Goal: Check status: Check status

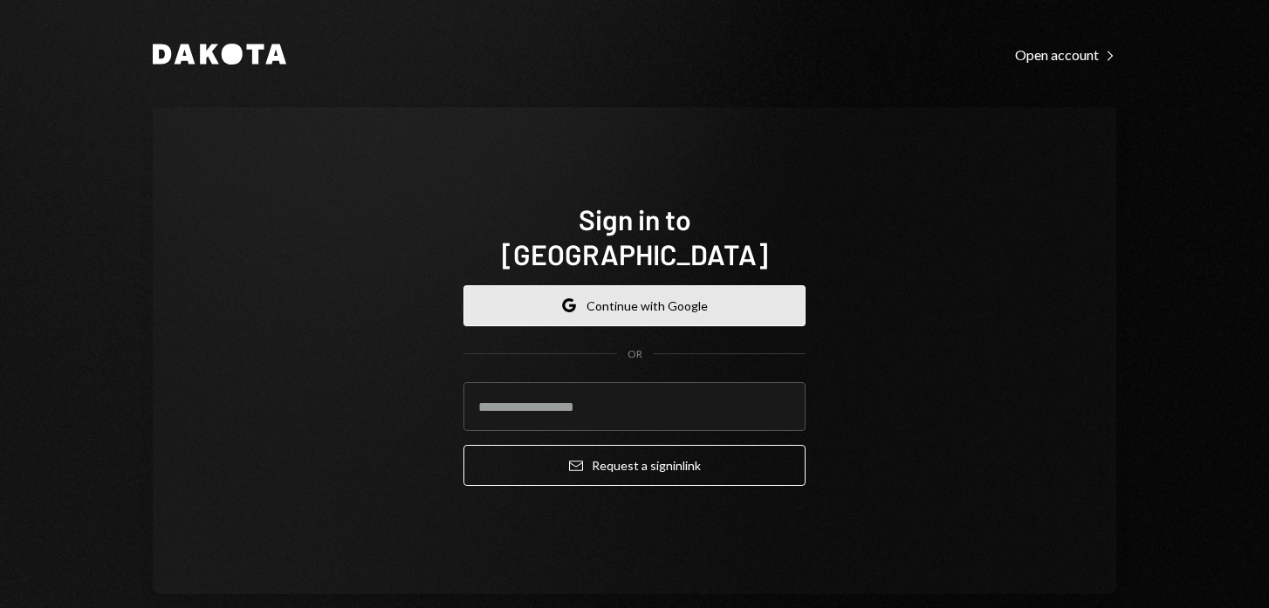
click at [604, 292] on button "Google Continue with Google" at bounding box center [634, 305] width 342 height 41
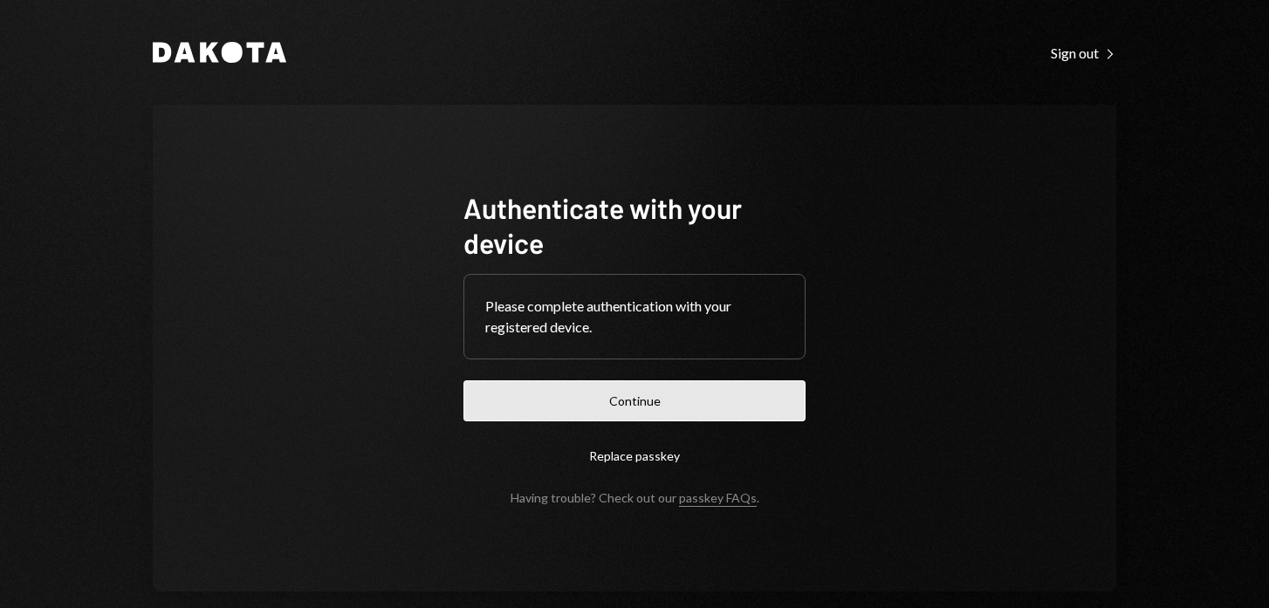
click at [615, 395] on button "Continue" at bounding box center [634, 401] width 342 height 41
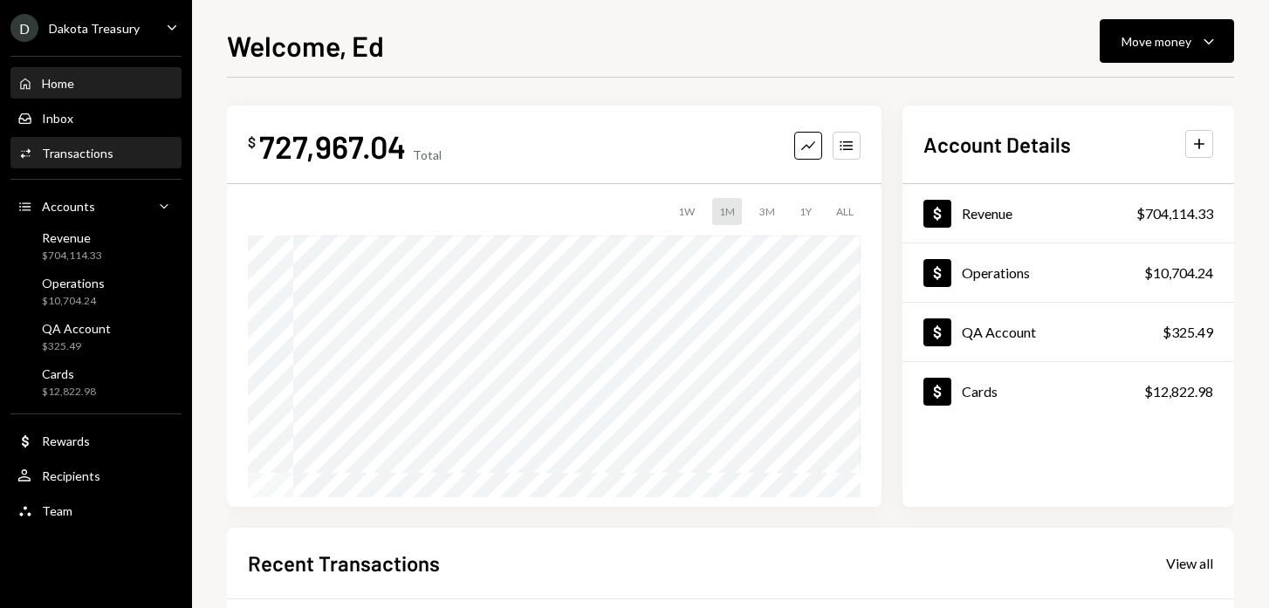
click at [79, 154] on div "Transactions" at bounding box center [78, 153] width 72 height 15
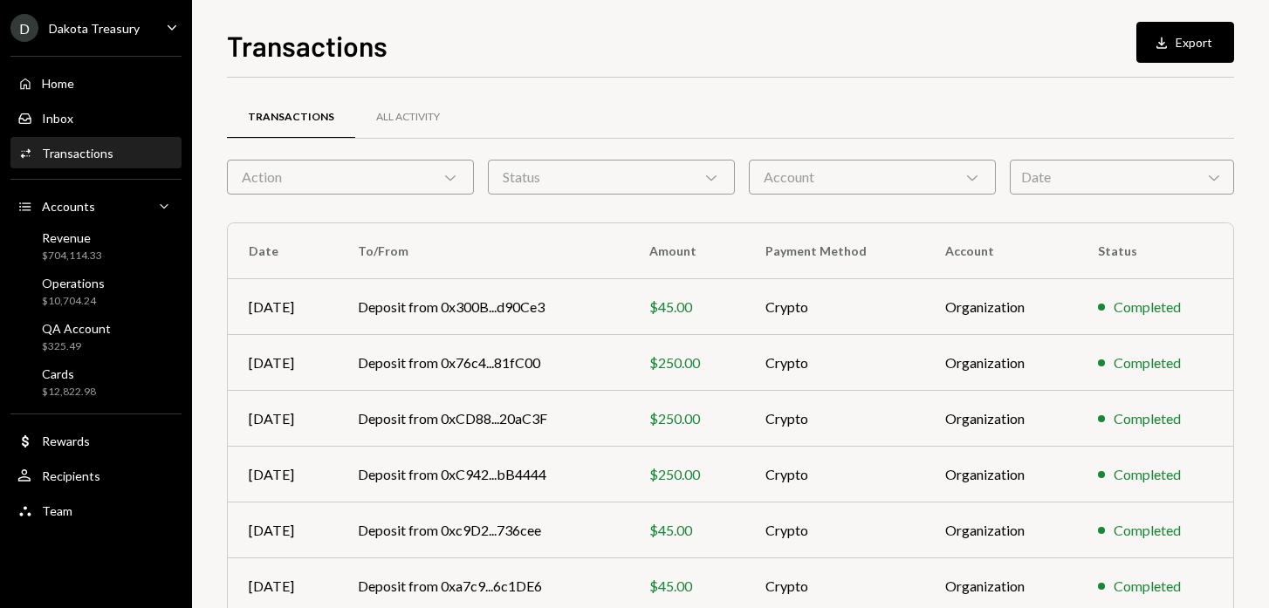
click at [380, 181] on div "Action Chevron Down" at bounding box center [350, 177] width 247 height 35
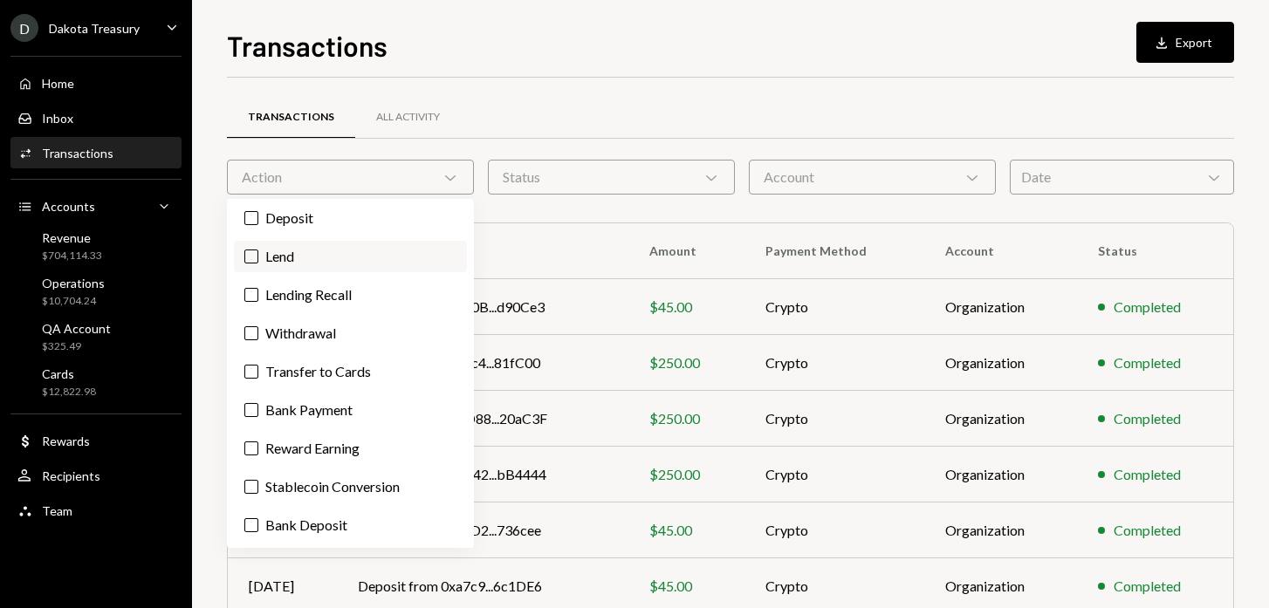
scroll to position [63, 0]
click at [253, 334] on button "Withdrawal" at bounding box center [251, 333] width 14 height 14
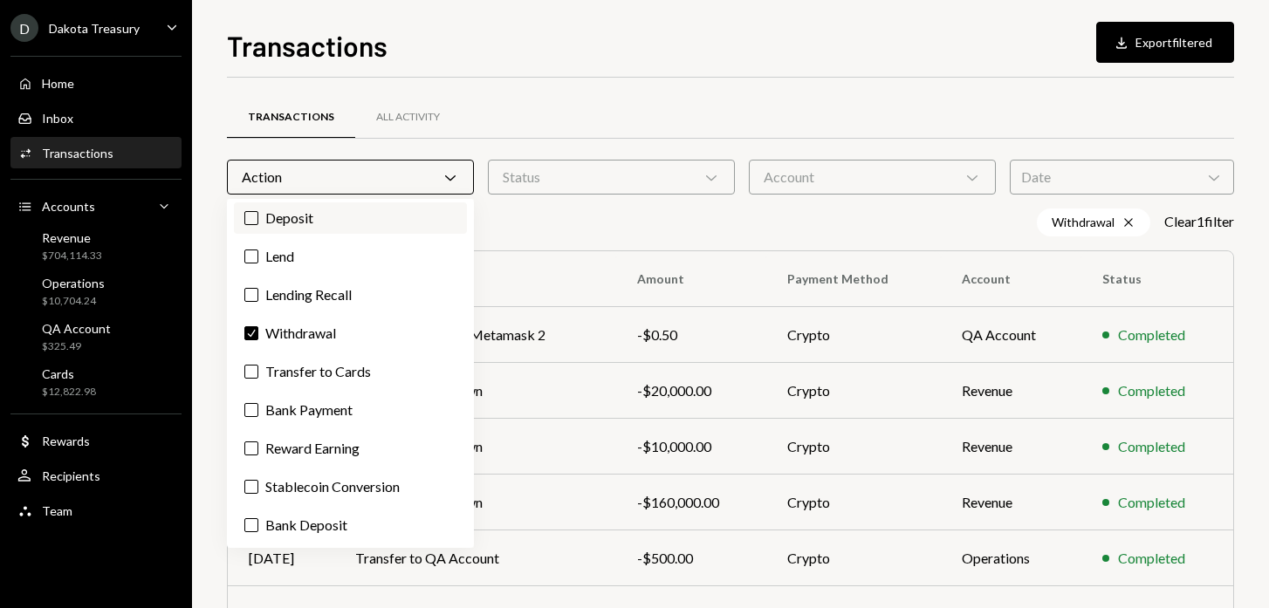
click at [255, 206] on label "Deposit" at bounding box center [350, 218] width 233 height 31
click at [255, 211] on button "Deposit" at bounding box center [251, 218] width 14 height 14
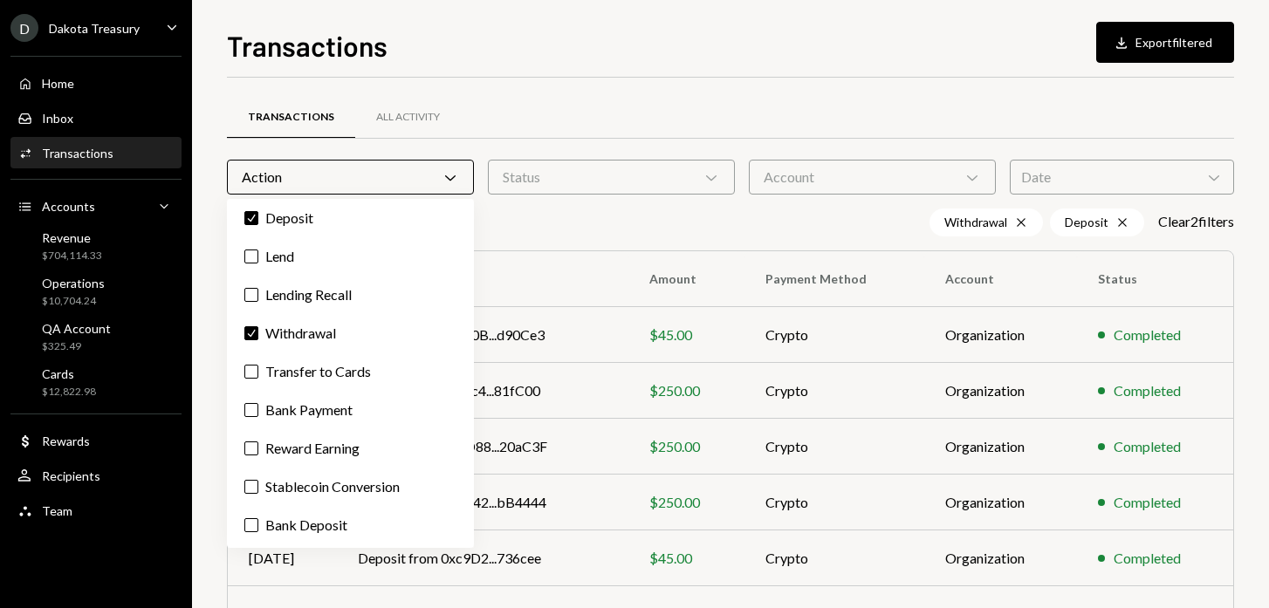
click at [600, 67] on div "Transactions Download Export filtered Transactions All Activity Action Chevron …" at bounding box center [730, 316] width 1007 height 584
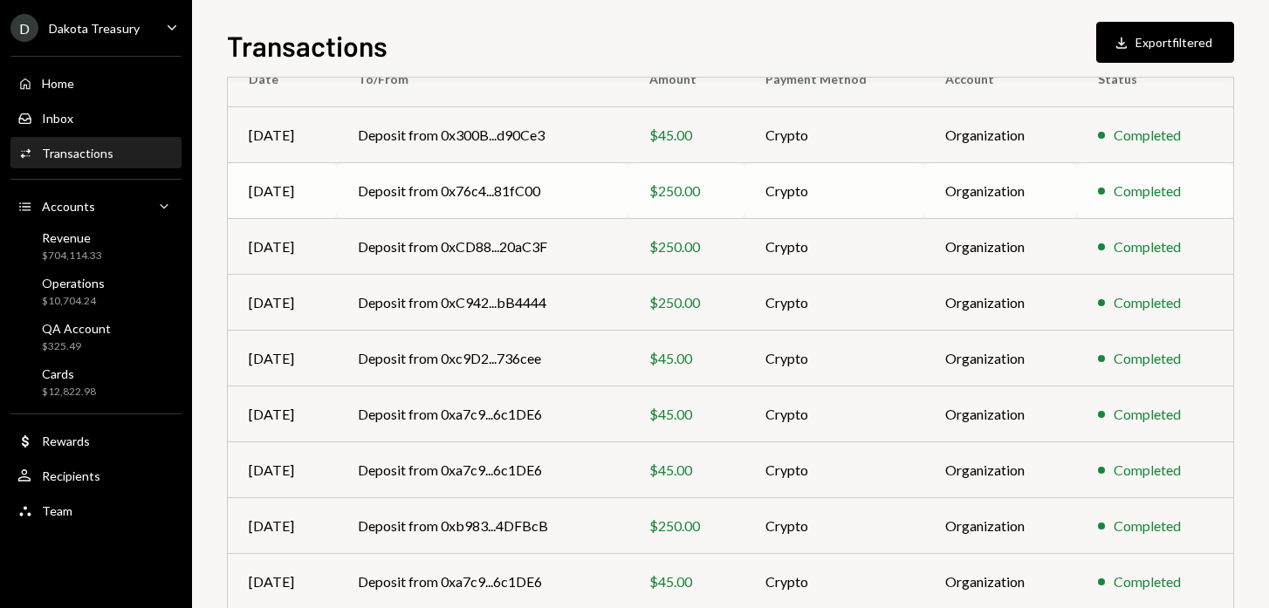
scroll to position [331, 0]
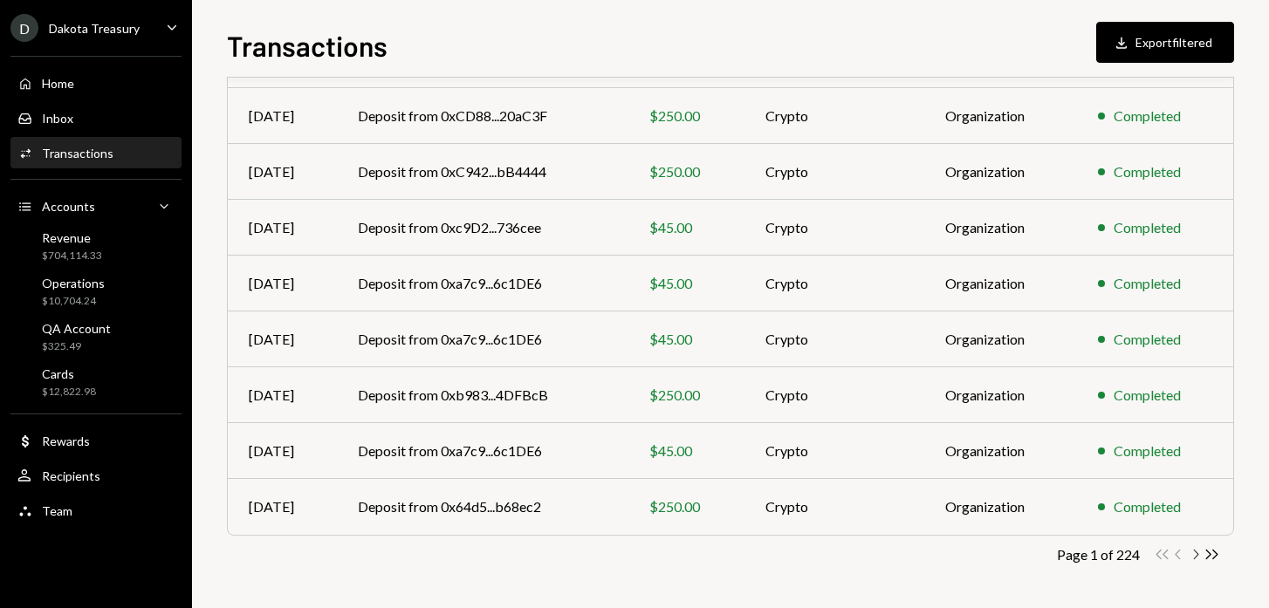
click at [1196, 552] on icon "button" at bounding box center [1196, 555] width 5 height 10
click at [1195, 559] on icon "Chevron Right" at bounding box center [1195, 554] width 17 height 17
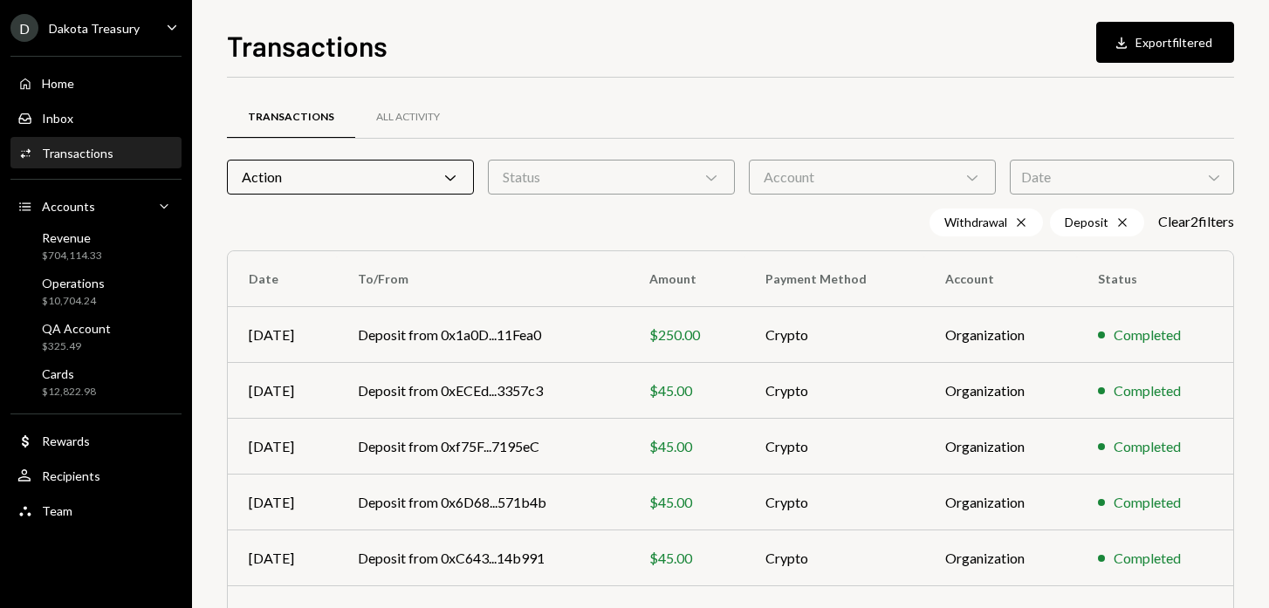
click at [800, 179] on div "Account Chevron Down" at bounding box center [872, 177] width 247 height 35
click at [640, 176] on div "Status Chevron Down" at bounding box center [611, 177] width 247 height 35
click at [402, 123] on div "All Activity" at bounding box center [408, 117] width 64 height 15
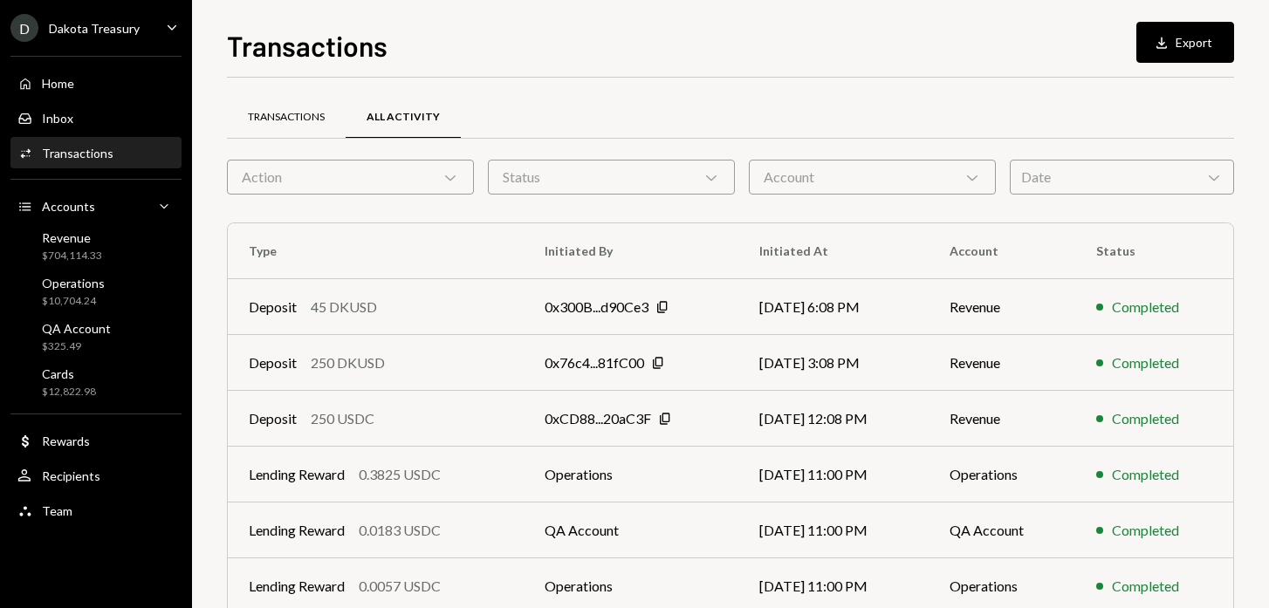
click at [302, 113] on div "Transactions" at bounding box center [286, 117] width 77 height 15
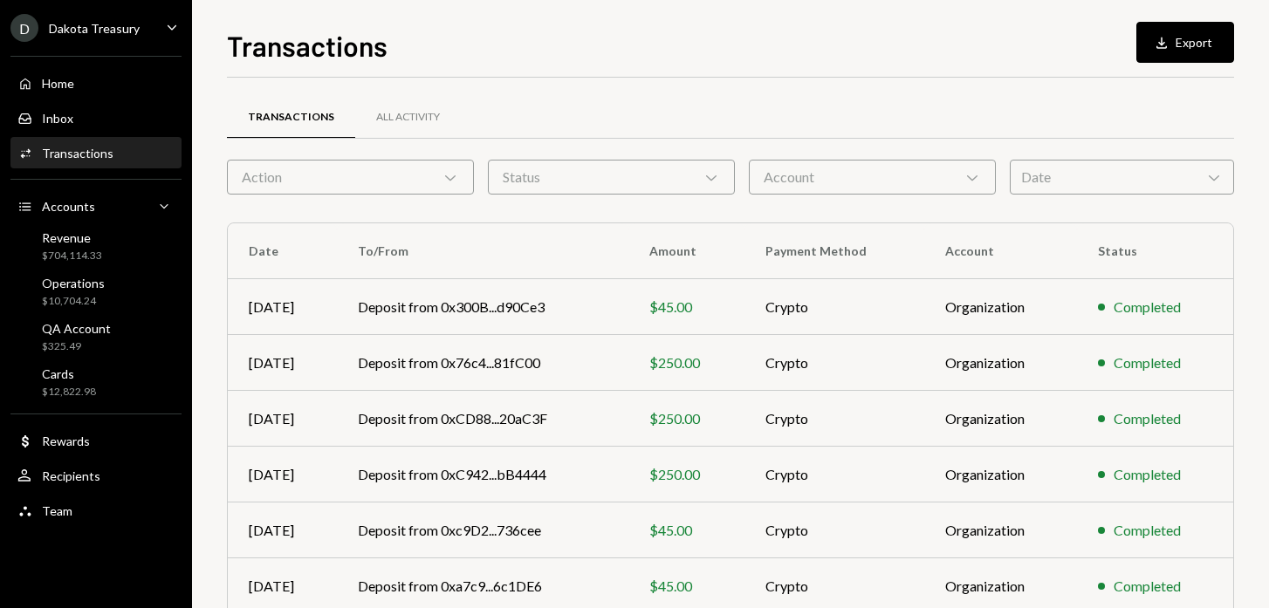
click at [329, 174] on div "Action Chevron Down" at bounding box center [350, 177] width 247 height 35
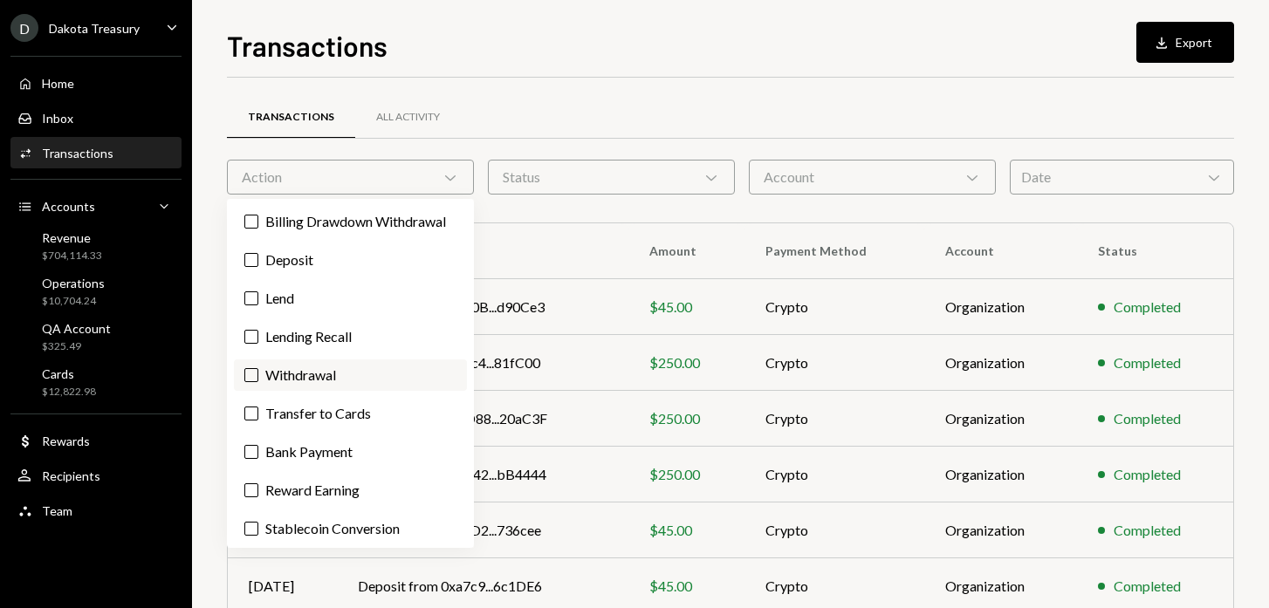
click at [255, 382] on button "Withdrawal" at bounding box center [251, 375] width 14 height 14
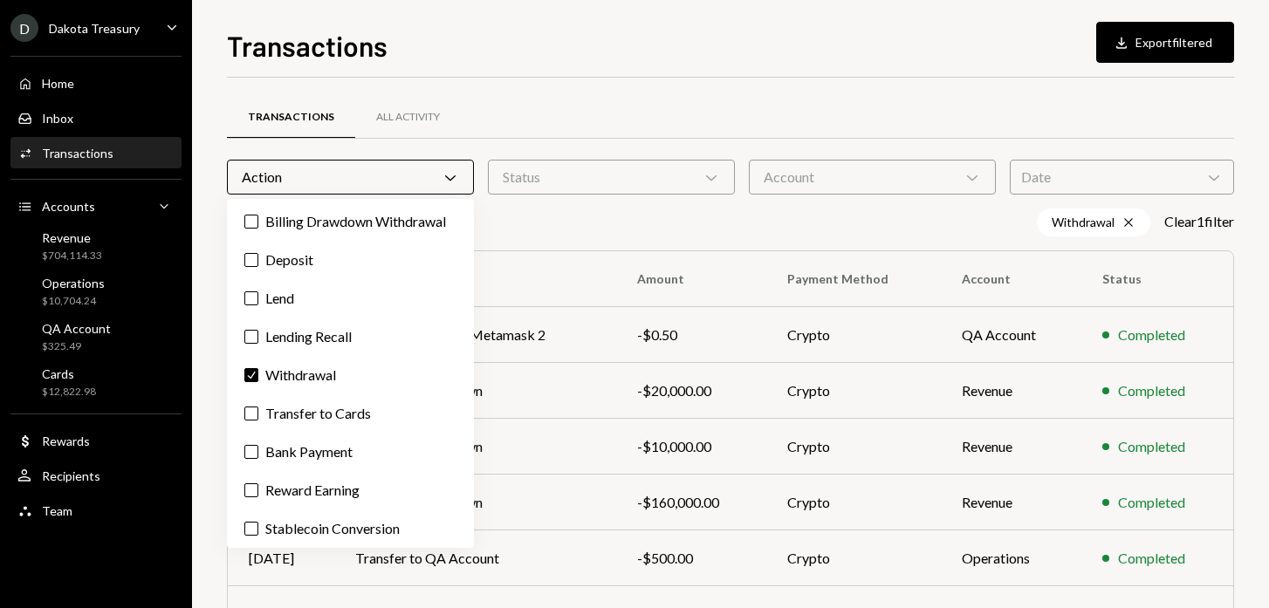
click at [665, 84] on div "Transactions All Activity Action Chevron Down Status Chevron Down Account Chevr…" at bounding box center [730, 509] width 1007 height 862
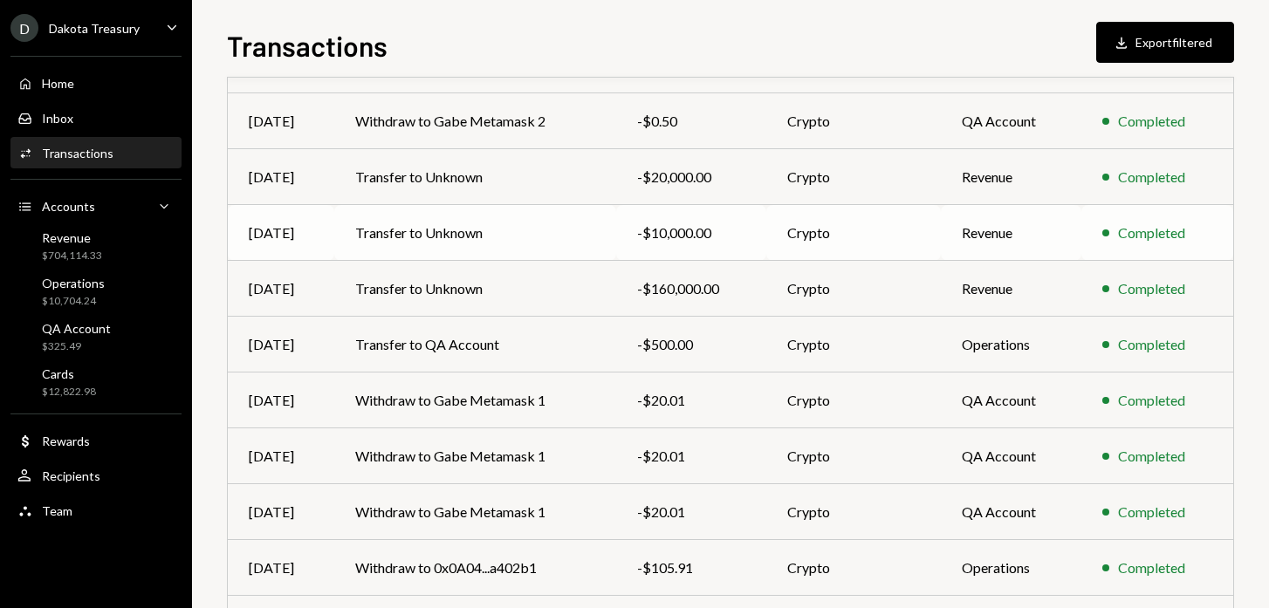
scroll to position [331, 0]
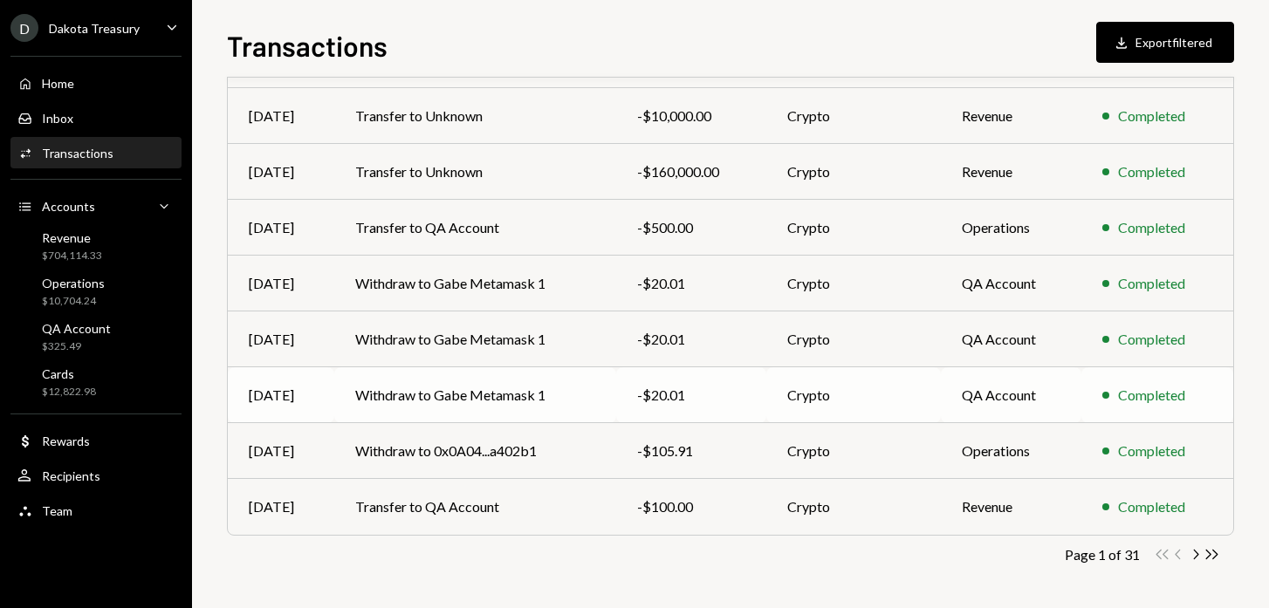
click at [470, 390] on td "Withdraw to Gabe Metamask 1" at bounding box center [475, 395] width 282 height 56
